Goal: Information Seeking & Learning: Learn about a topic

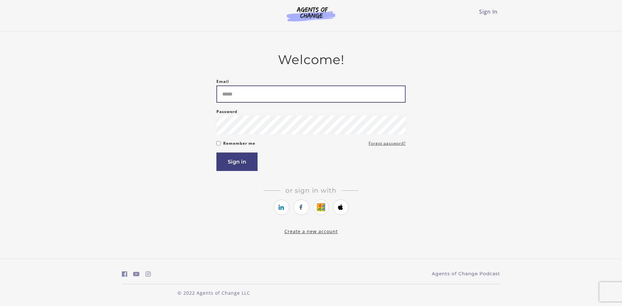
click at [383, 100] on input "Email" at bounding box center [310, 93] width 189 height 17
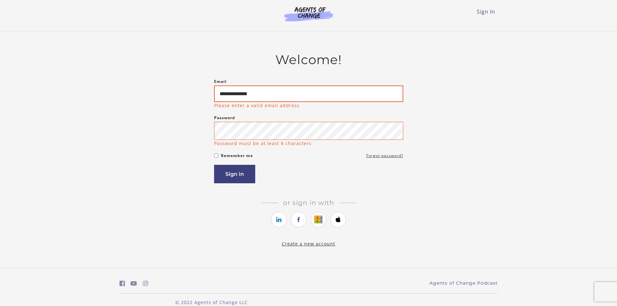
click at [385, 99] on input "**********" at bounding box center [308, 93] width 189 height 17
type input "**********"
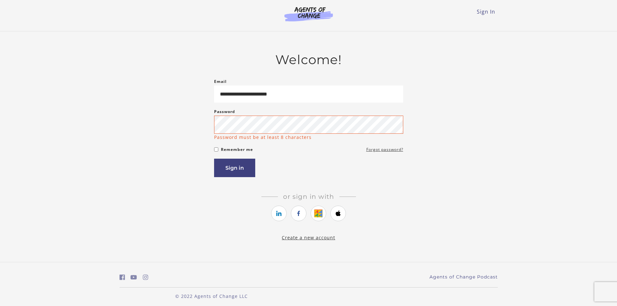
click at [220, 149] on form "**********" at bounding box center [308, 127] width 189 height 99
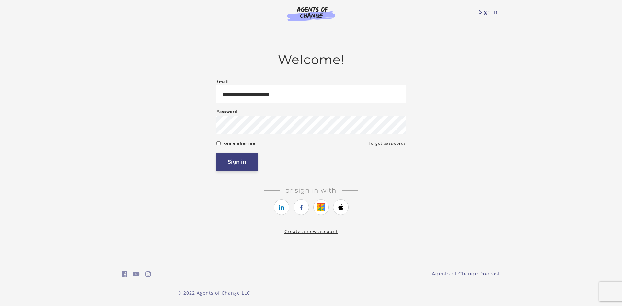
click at [226, 158] on button "Sign in" at bounding box center [236, 162] width 41 height 18
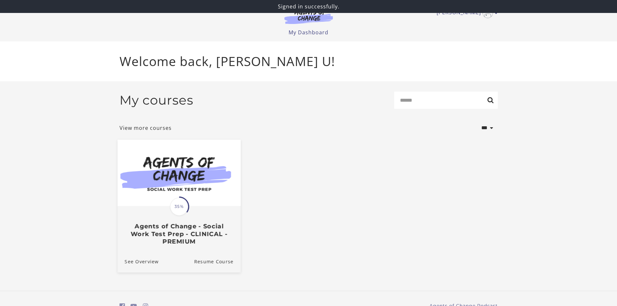
click at [202, 232] on h3 "Agents of Change - Social Work Test Prep - CLINICAL - PREMIUM" at bounding box center [178, 233] width 109 height 23
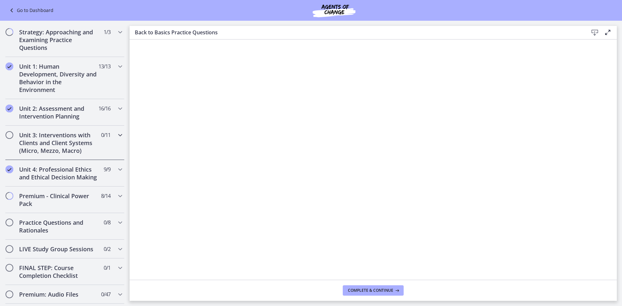
scroll to position [356, 0]
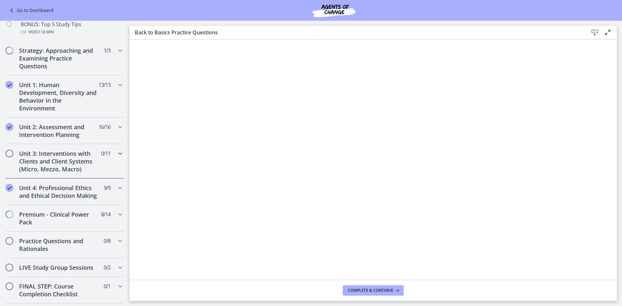
click at [82, 166] on h2 "Unit 3: Interventions with Clients and Client Systems (Micro, Mezzo, Macro)" at bounding box center [58, 161] width 79 height 23
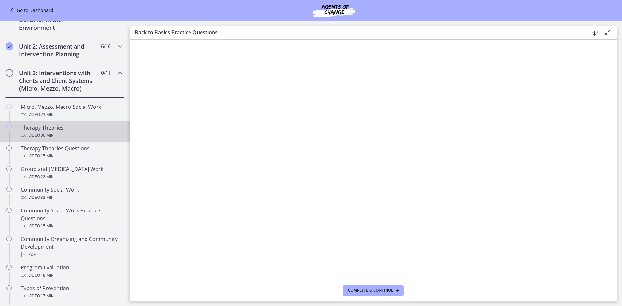
scroll to position [162, 0]
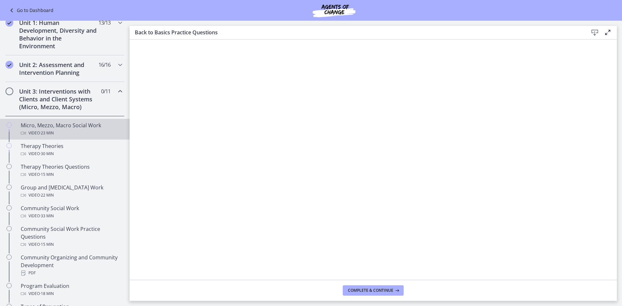
click at [81, 135] on div "Video · 23 min" at bounding box center [71, 133] width 101 height 8
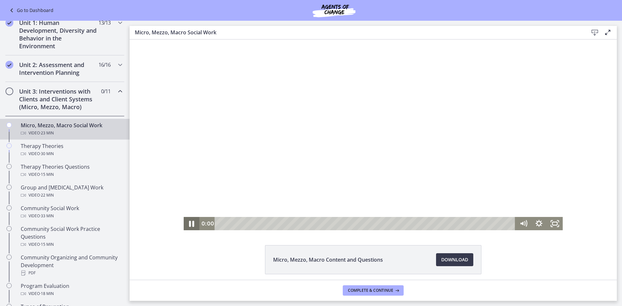
drag, startPoint x: 189, startPoint y: 224, endPoint x: 369, endPoint y: 287, distance: 190.9
click at [189, 224] on icon "Pause" at bounding box center [191, 224] width 19 height 16
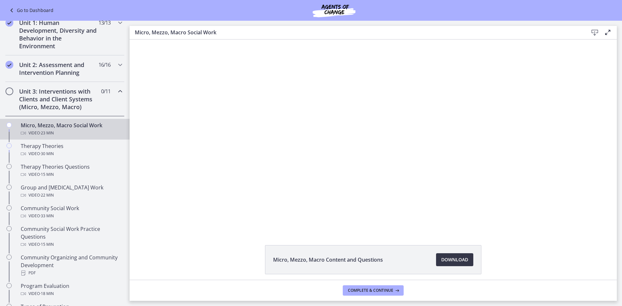
click at [436, 256] on link "Download Opens in a new window" at bounding box center [454, 259] width 37 height 13
click at [379, 291] on span "Complete & continue" at bounding box center [370, 290] width 45 height 5
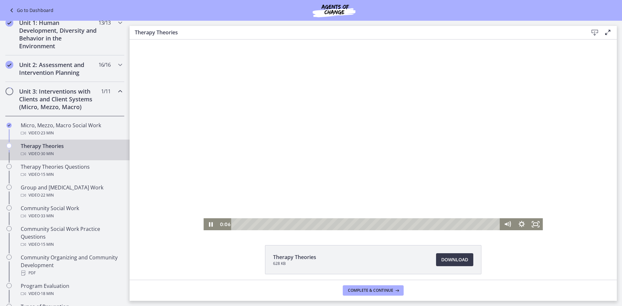
click at [267, 83] on div at bounding box center [372, 135] width 339 height 191
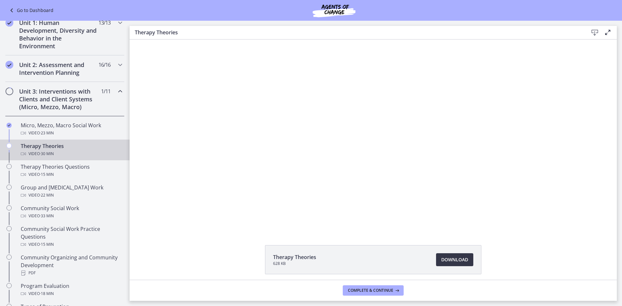
click at [446, 262] on span "Download Opens in a new window" at bounding box center [454, 260] width 27 height 8
click at [118, 96] on div "Unit 3: Interventions with Clients and Client Systems (Micro, Mezzo, Macro) 1 /…" at bounding box center [64, 99] width 119 height 34
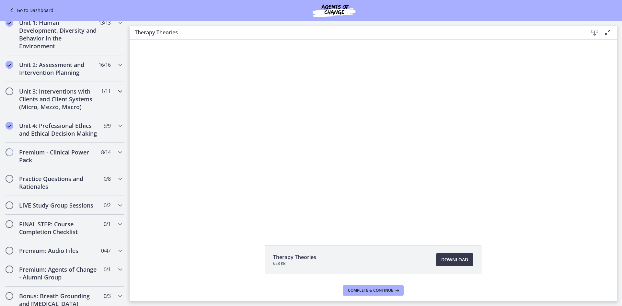
click at [118, 96] on div "Unit 3: Interventions with Clients and Client Systems (Micro, Mezzo, Macro) 1 /…" at bounding box center [64, 99] width 119 height 34
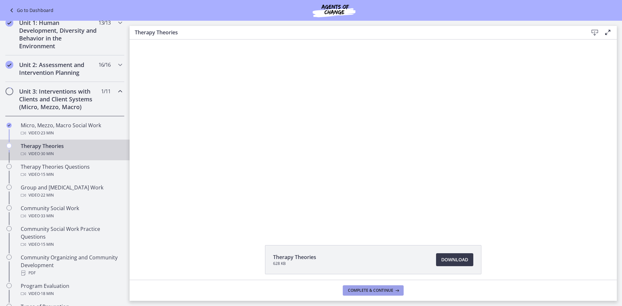
drag, startPoint x: 383, startPoint y: 294, endPoint x: 375, endPoint y: 292, distance: 8.4
click at [383, 294] on button "Complete & continue" at bounding box center [373, 290] width 61 height 10
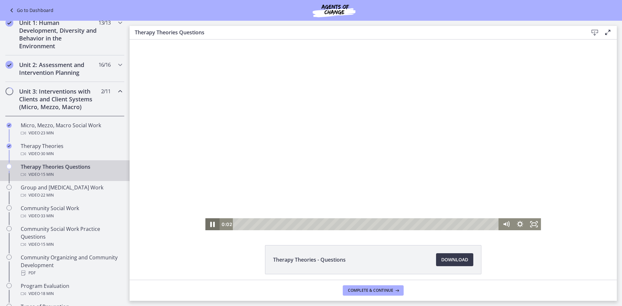
click at [211, 222] on icon "Pause" at bounding box center [212, 224] width 17 height 14
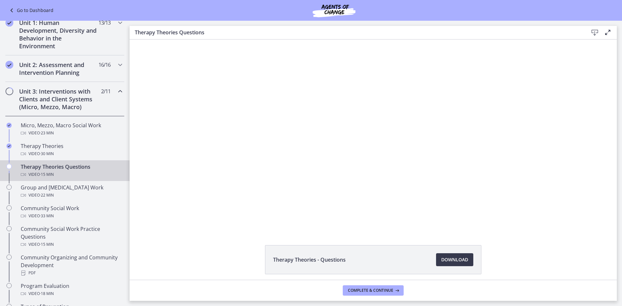
click at [158, 148] on div "Click for sound @keyframes VOLUME_SMALL_WAVE_FLASH { 0% { opacity: 0; } 33% { o…" at bounding box center [373, 135] width 487 height 191
click at [448, 262] on span "Download Opens in a new window" at bounding box center [454, 260] width 27 height 8
drag, startPoint x: 382, startPoint y: 289, endPoint x: 379, endPoint y: 289, distance: 3.3
click at [382, 289] on span "Complete & continue" at bounding box center [370, 290] width 45 height 5
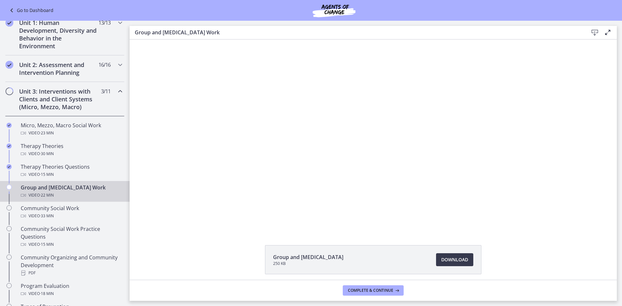
click at [93, 191] on div "Group and [MEDICAL_DATA] Work Video · 22 min" at bounding box center [71, 192] width 101 height 16
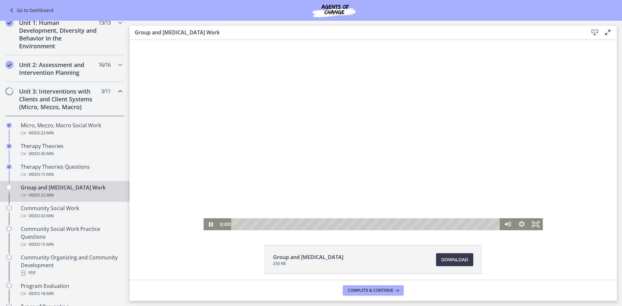
click at [336, 188] on div at bounding box center [372, 135] width 339 height 191
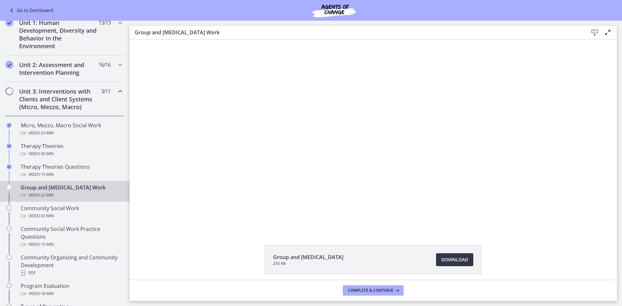
click at [467, 257] on link "Download Opens in a new window" at bounding box center [454, 259] width 37 height 13
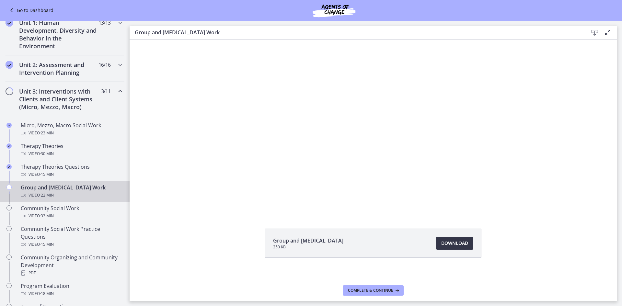
scroll to position [26, 0]
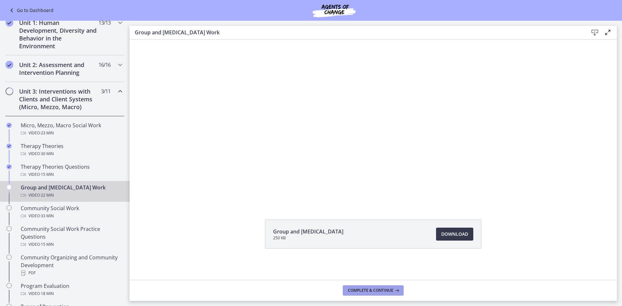
click at [370, 292] on span "Complete & continue" at bounding box center [370, 290] width 45 height 5
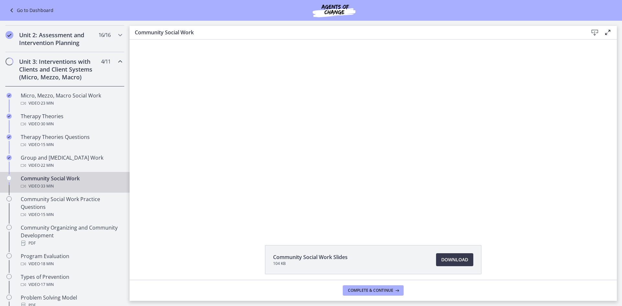
scroll to position [90, 0]
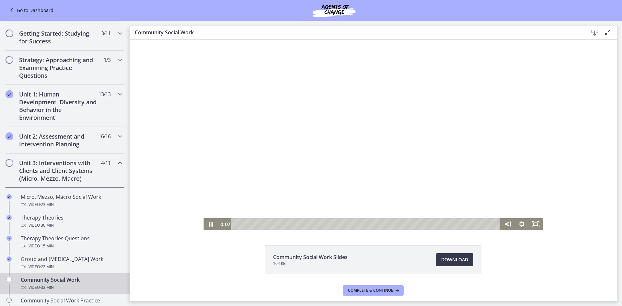
click at [341, 186] on div at bounding box center [372, 135] width 339 height 191
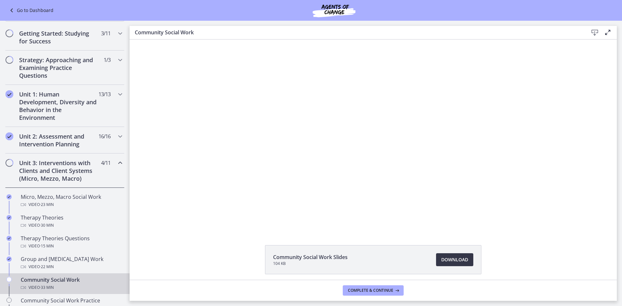
click at [465, 265] on link "Download Opens in a new window" at bounding box center [454, 259] width 37 height 13
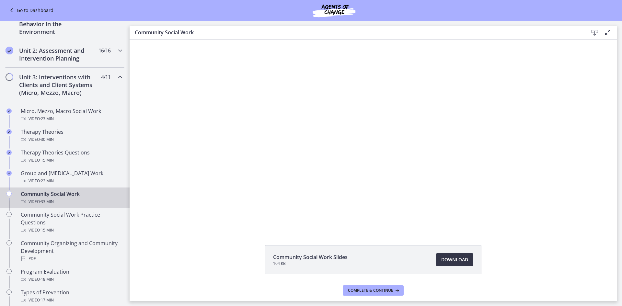
scroll to position [188, 0]
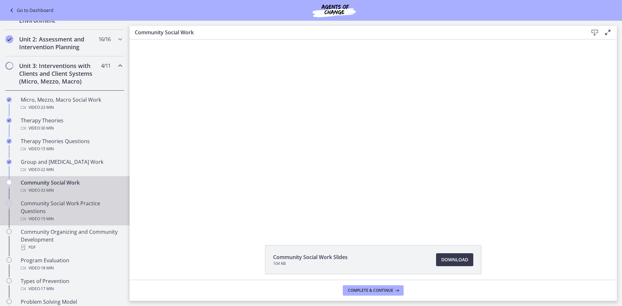
click at [70, 211] on div "Community Social Work Practice Questions Video · 15 min" at bounding box center [71, 210] width 101 height 23
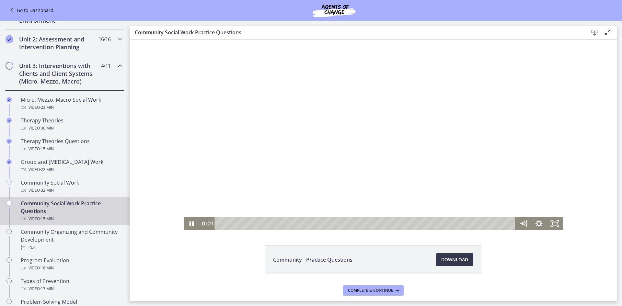
click at [366, 139] on div at bounding box center [373, 135] width 379 height 191
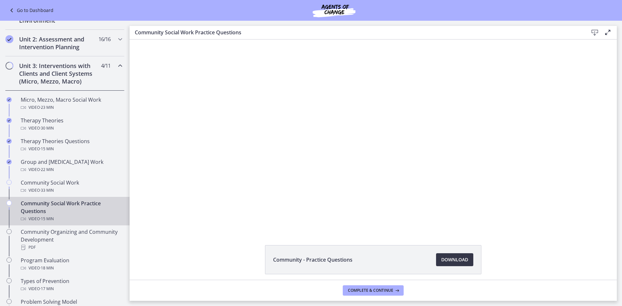
click at [449, 259] on span "Download Opens in a new window" at bounding box center [454, 260] width 27 height 8
click at [28, 187] on div "Video · 33 min" at bounding box center [71, 191] width 101 height 8
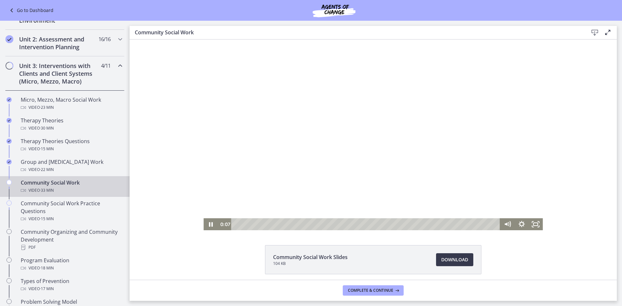
click at [332, 100] on div at bounding box center [372, 135] width 339 height 191
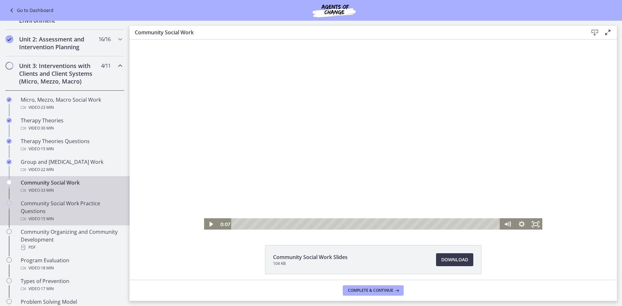
click at [68, 207] on div "Community Social Work Practice Questions Video · 15 min" at bounding box center [71, 210] width 101 height 23
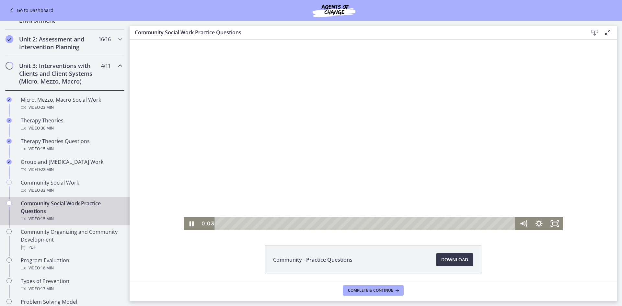
click at [321, 150] on div at bounding box center [373, 135] width 379 height 191
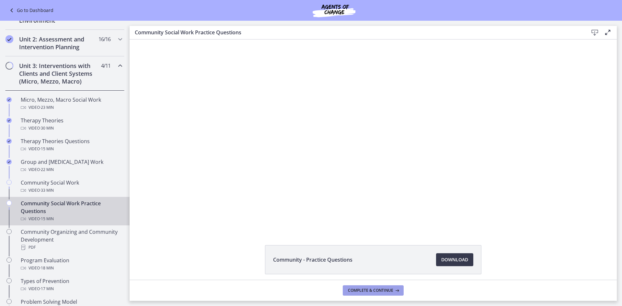
click at [380, 294] on button "Complete & continue" at bounding box center [373, 290] width 61 height 10
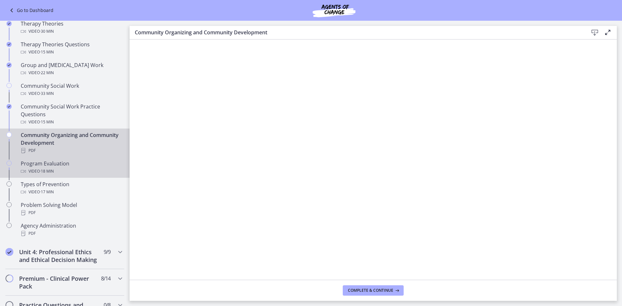
scroll to position [285, 0]
click at [41, 168] on span "· 18 min" at bounding box center [47, 171] width 14 height 8
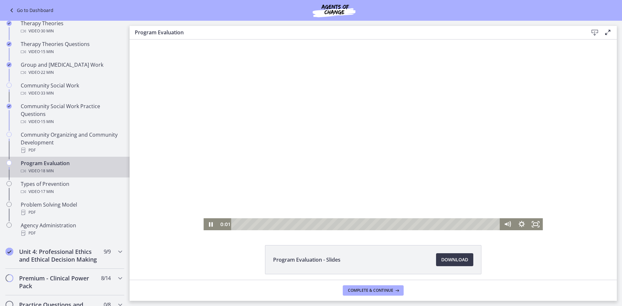
click at [364, 199] on div at bounding box center [372, 135] width 339 height 191
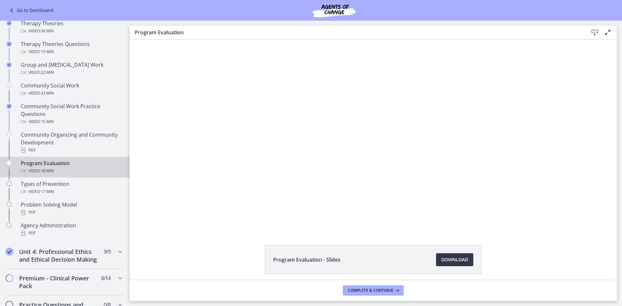
click at [458, 259] on span "Download Opens in a new window" at bounding box center [454, 260] width 27 height 8
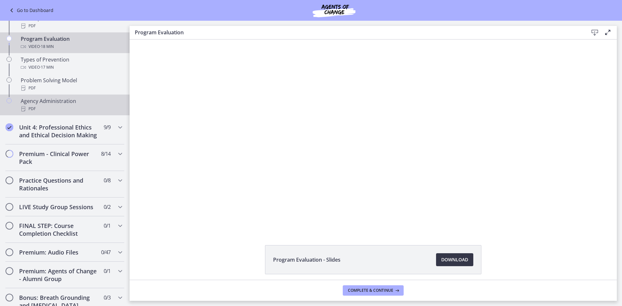
scroll to position [447, 0]
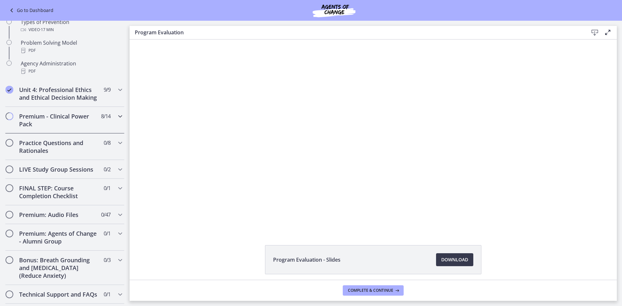
click at [66, 128] on h2 "Premium - Clinical Power Pack" at bounding box center [58, 120] width 79 height 16
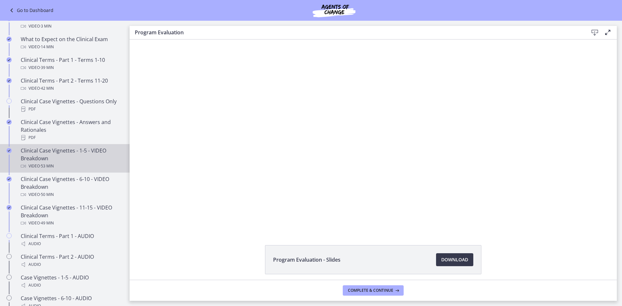
scroll to position [285, 0]
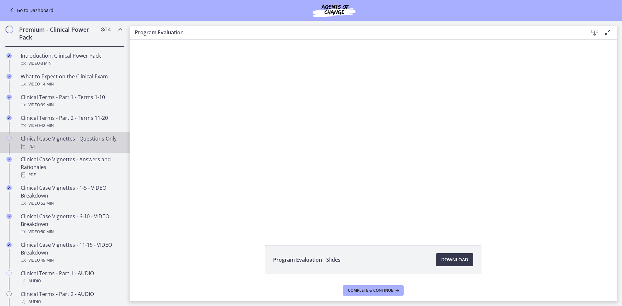
click at [91, 150] on div "PDF" at bounding box center [71, 146] width 101 height 8
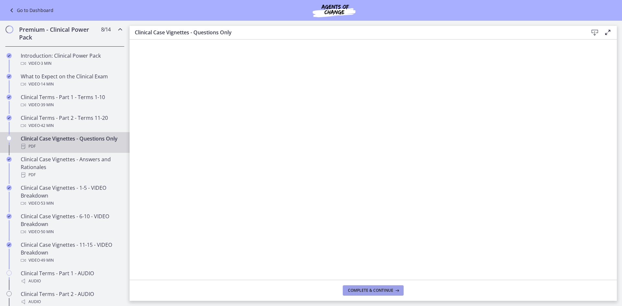
click at [357, 290] on span "Complete & continue" at bounding box center [370, 290] width 45 height 5
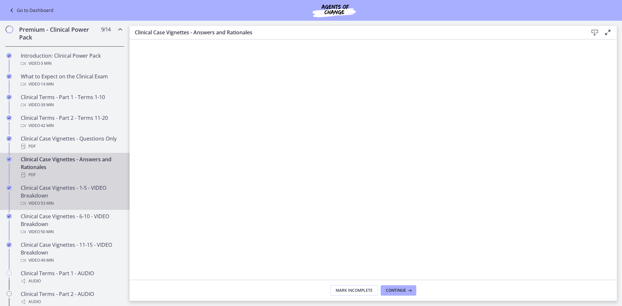
click at [66, 203] on div "Clinical Case Vignettes - 1-5 - VIDEO Breakdown Video · 53 min" at bounding box center [71, 195] width 101 height 23
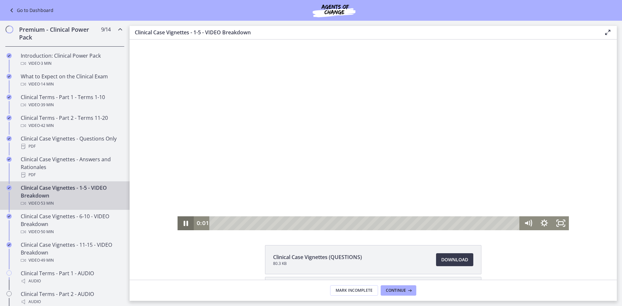
click at [184, 222] on icon "Pause" at bounding box center [186, 223] width 5 height 5
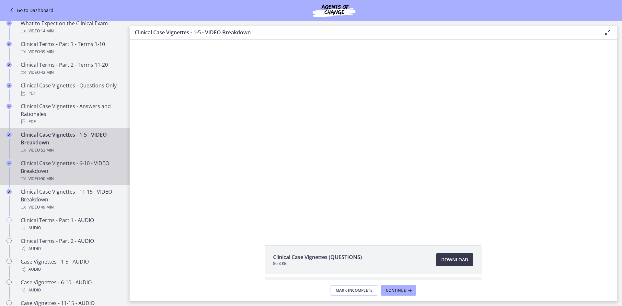
scroll to position [382, 0]
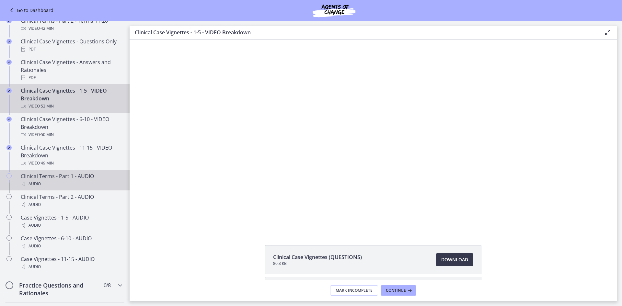
click at [96, 188] on div "Audio" at bounding box center [71, 184] width 101 height 8
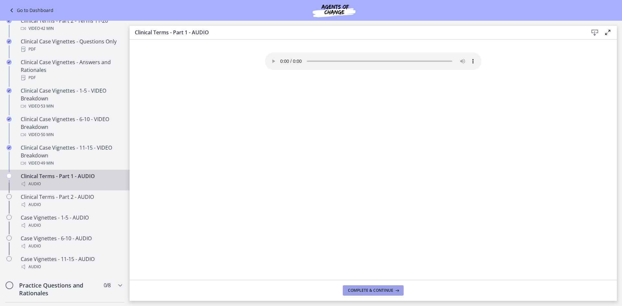
click at [354, 291] on span "Complete & continue" at bounding box center [370, 290] width 45 height 5
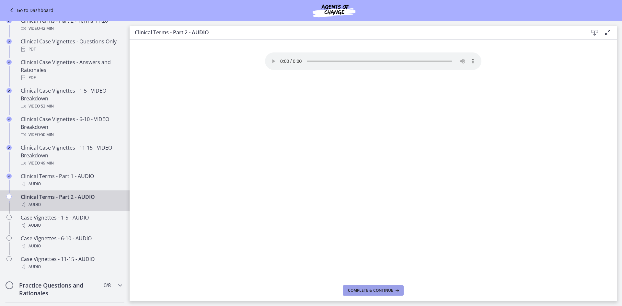
click at [356, 290] on span "Complete & continue" at bounding box center [370, 290] width 45 height 5
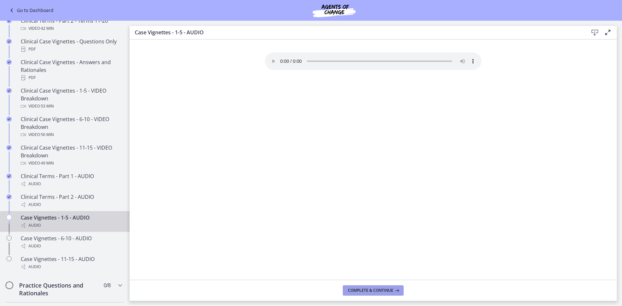
click at [356, 290] on span "Complete & continue" at bounding box center [370, 290] width 45 height 5
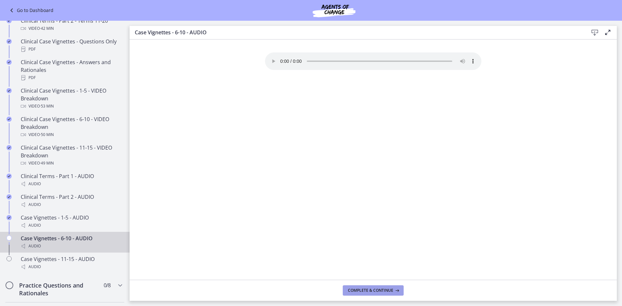
click at [356, 290] on span "Complete & continue" at bounding box center [370, 290] width 45 height 5
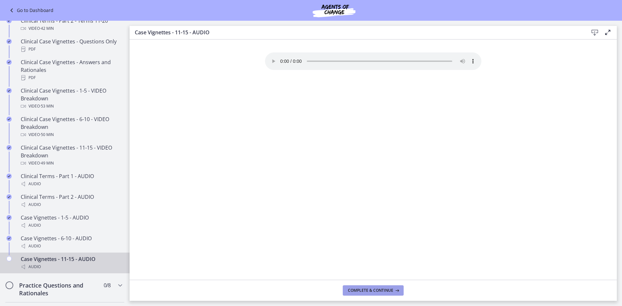
click at [356, 290] on span "Complete & continue" at bounding box center [370, 290] width 45 height 5
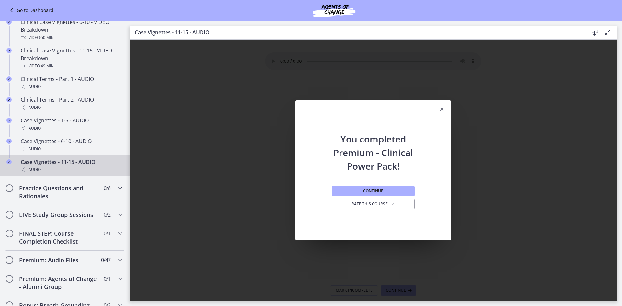
click at [93, 192] on h2 "Practice Questions and Rationales" at bounding box center [58, 192] width 79 height 16
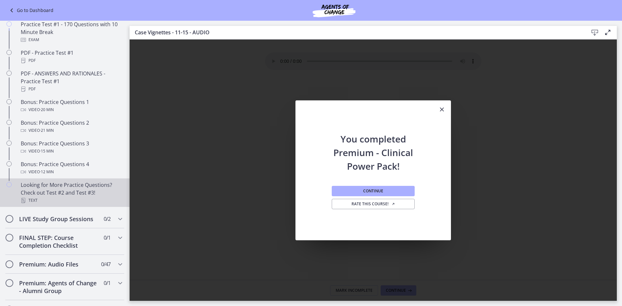
scroll to position [278, 0]
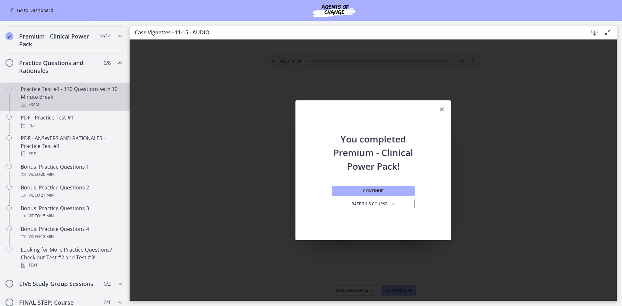
click at [79, 108] on div "Exam" at bounding box center [71, 105] width 101 height 8
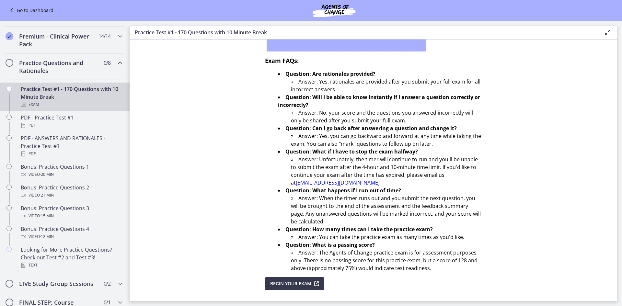
scroll to position [162, 0]
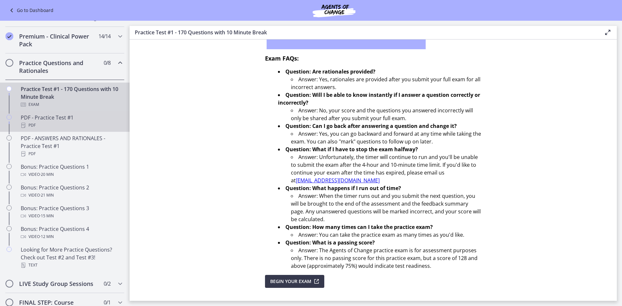
click at [94, 129] on div "PDF" at bounding box center [71, 125] width 101 height 8
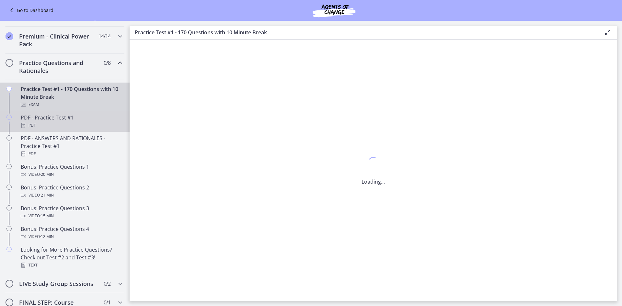
scroll to position [0, 0]
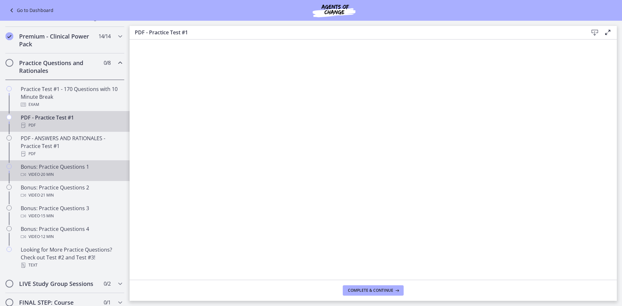
click at [97, 178] on div "Video · 20 min" at bounding box center [71, 175] width 101 height 8
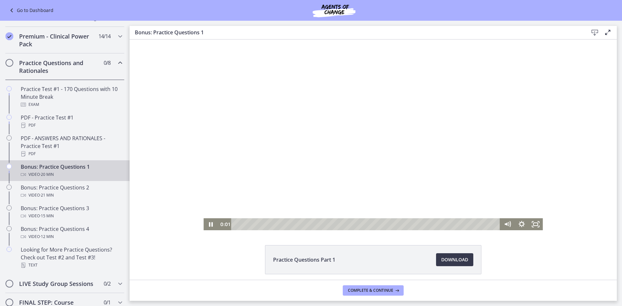
click at [221, 184] on div at bounding box center [372, 135] width 339 height 191
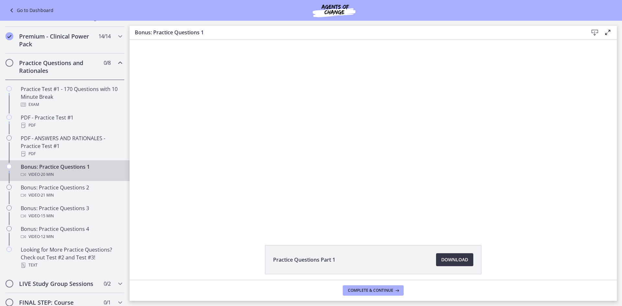
click at [438, 258] on link "Download Opens in a new window" at bounding box center [454, 259] width 37 height 13
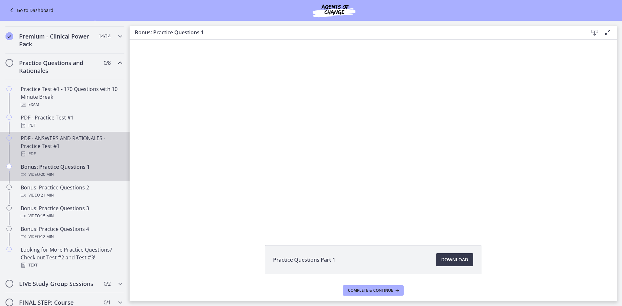
click at [71, 145] on div "PDF - ANSWERS AND RATIONALES - Practice Test #1 PDF" at bounding box center [71, 145] width 101 height 23
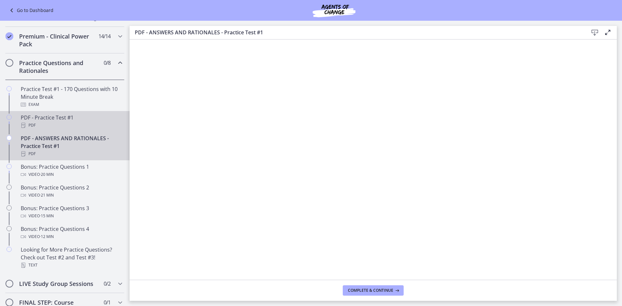
click at [60, 129] on div "PDF" at bounding box center [71, 125] width 101 height 8
click at [53, 154] on div "PDF - ANSWERS AND RATIONALES - Practice Test #1 PDF" at bounding box center [71, 145] width 101 height 23
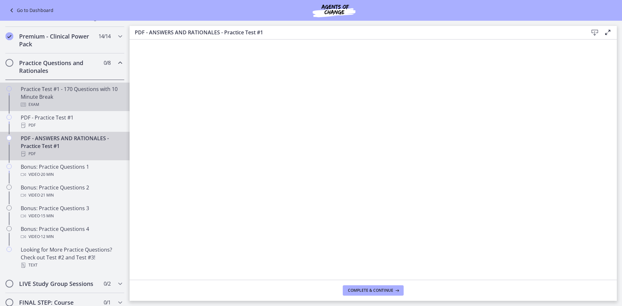
click at [73, 96] on div "Practice Test #1 - 170 Questions with 10 Minute Break Exam" at bounding box center [71, 96] width 101 height 23
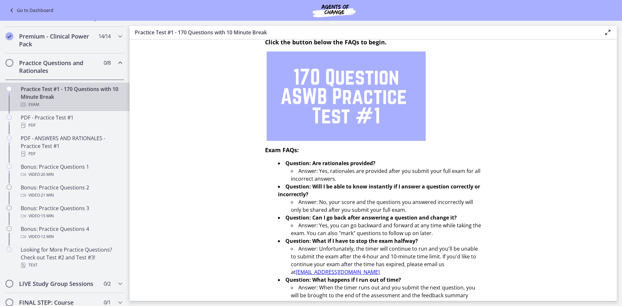
scroll to position [175, 0]
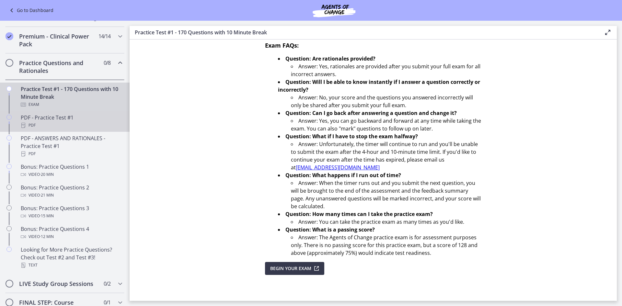
click at [75, 123] on div "PDF - Practice Test #1 PDF" at bounding box center [71, 122] width 101 height 16
